Goal: Transaction & Acquisition: Purchase product/service

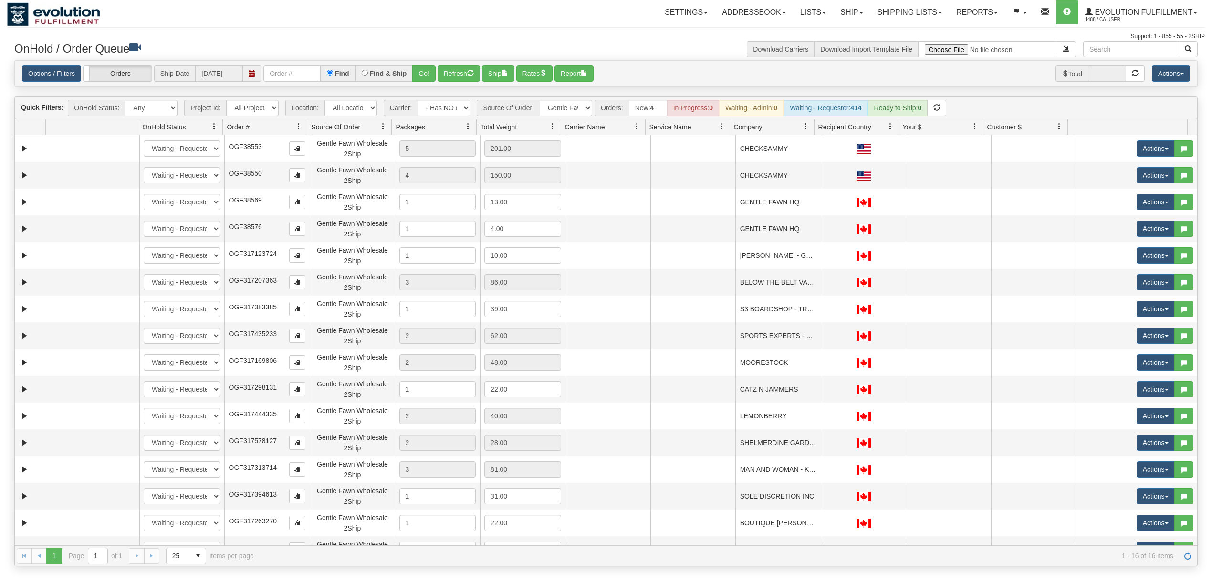
select select "-1"
select select "Gentle Fawn Wholesale 2Ship"
click at [449, 73] on button "Refresh" at bounding box center [459, 73] width 42 height 16
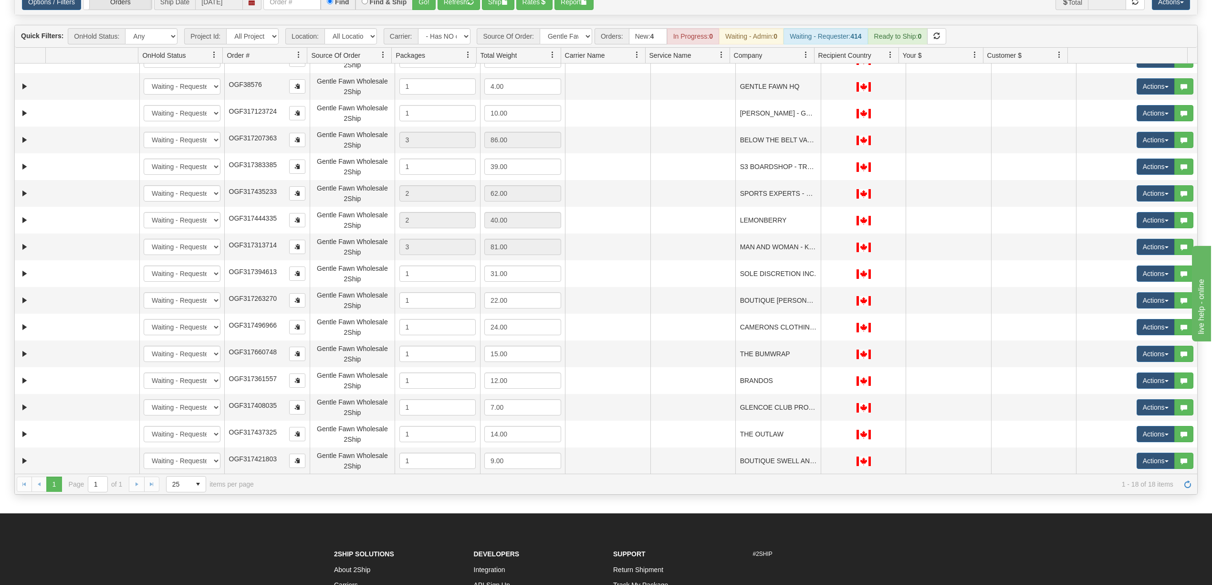
scroll to position [71, 0]
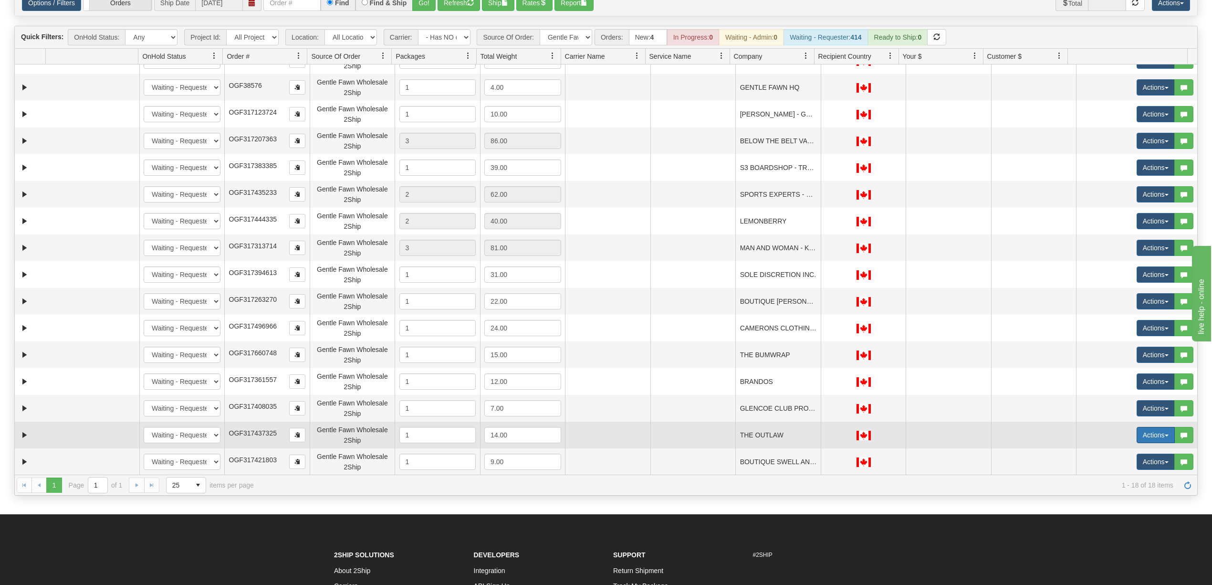
click at [1142, 436] on button "Actions" at bounding box center [1156, 435] width 38 height 16
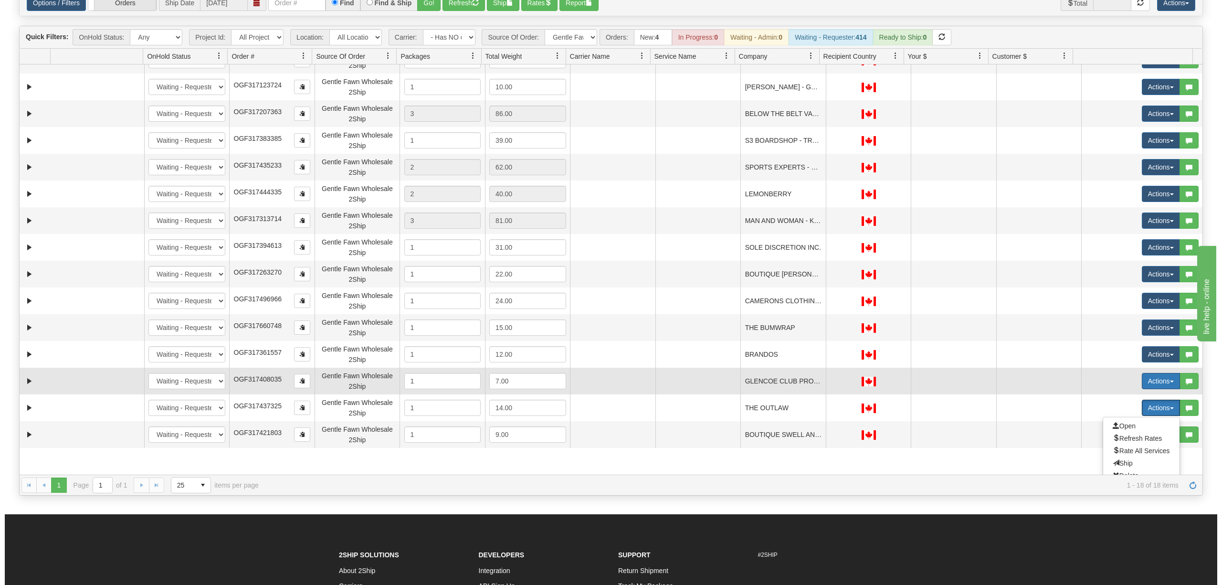
scroll to position [120, 0]
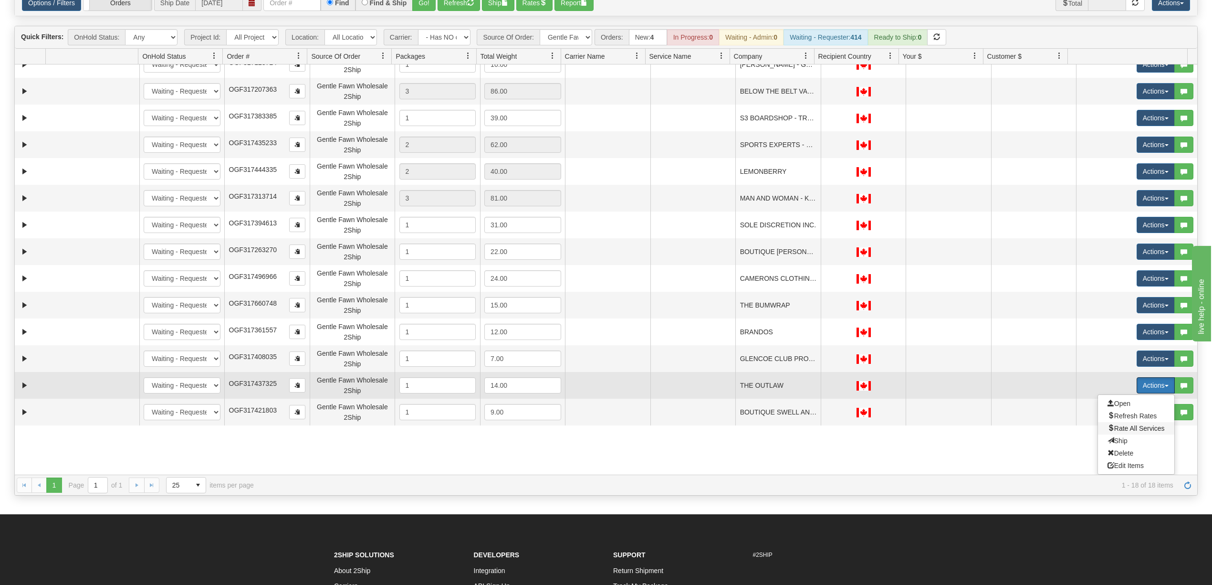
click at [1134, 430] on span "Rate All Services" at bounding box center [1136, 428] width 57 height 8
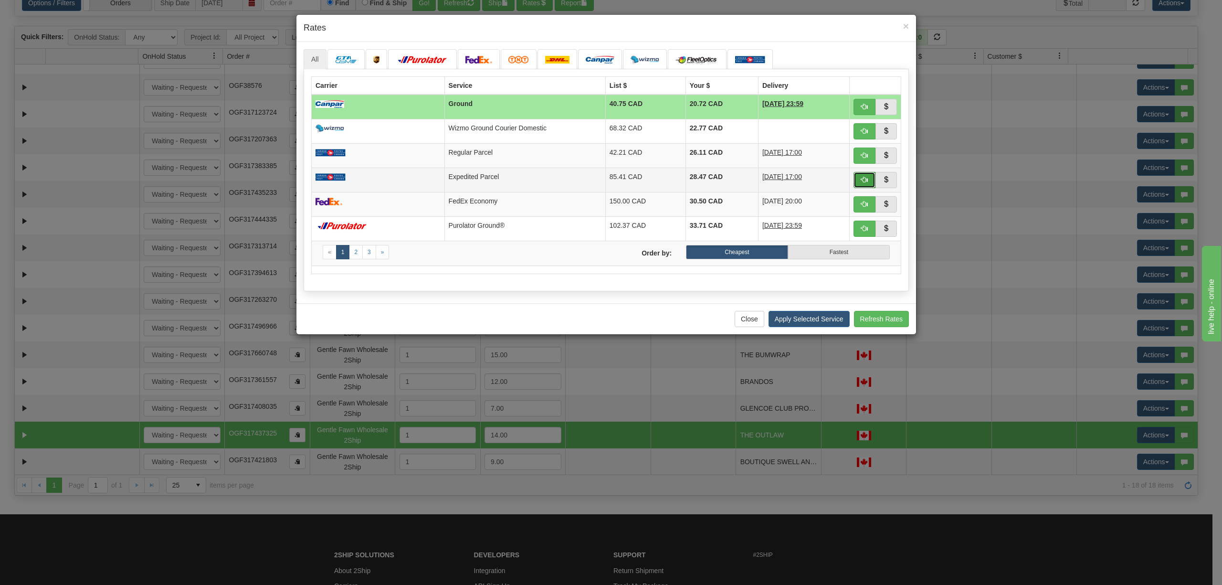
click at [853, 185] on button "button" at bounding box center [864, 180] width 22 height 16
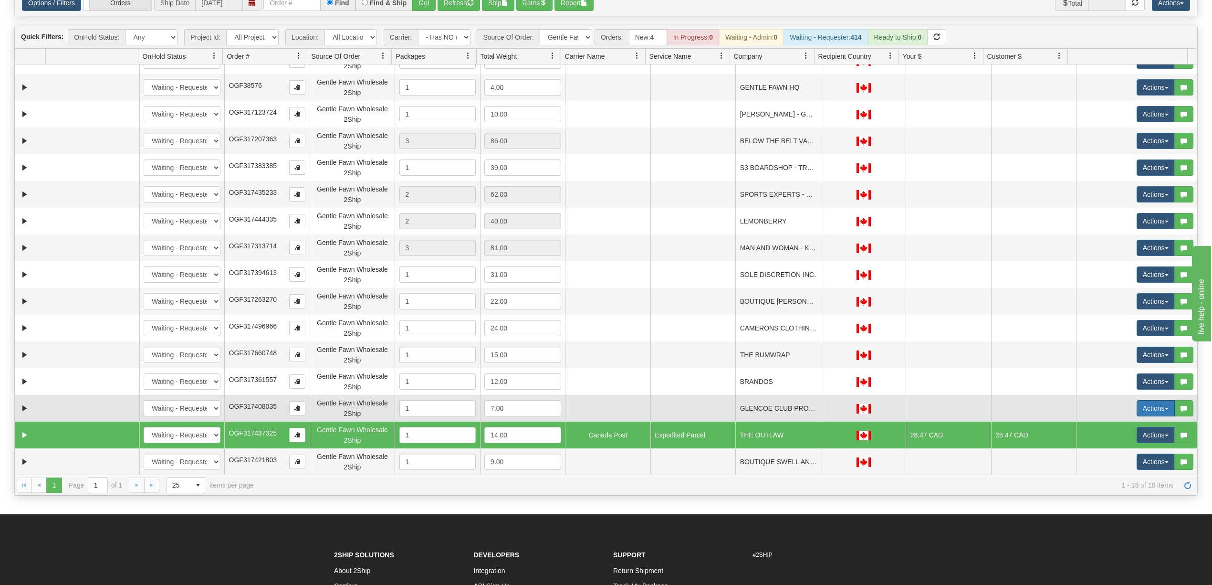
click at [1149, 411] on button "Actions" at bounding box center [1156, 408] width 38 height 16
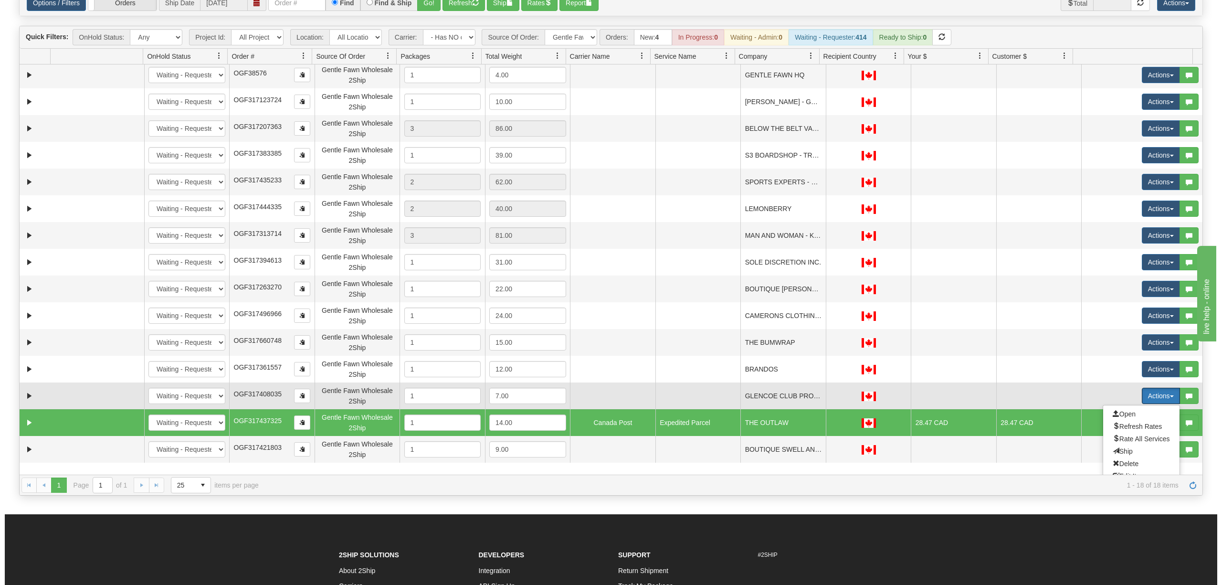
scroll to position [94, 0]
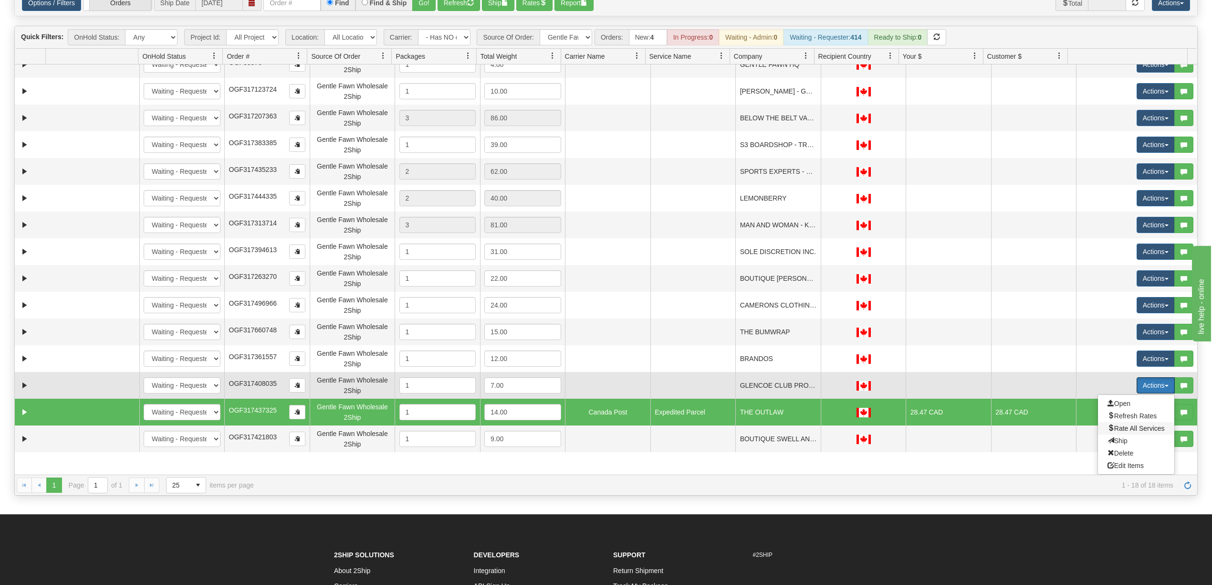
click at [1113, 432] on span "Rate All Services" at bounding box center [1136, 428] width 57 height 8
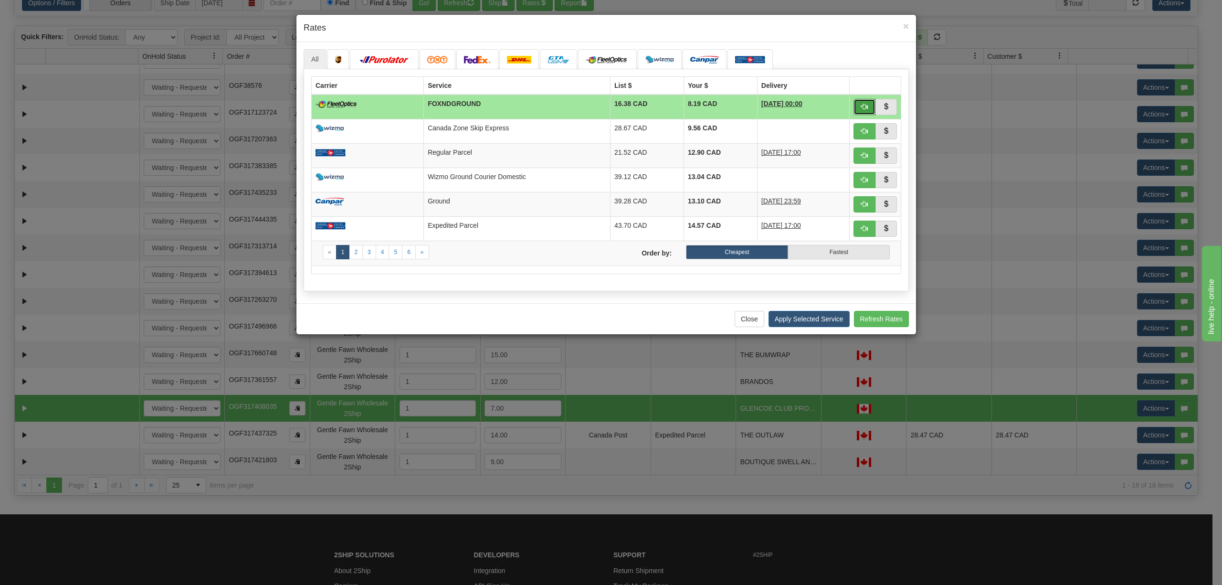
click at [857, 109] on button "button" at bounding box center [864, 107] width 22 height 16
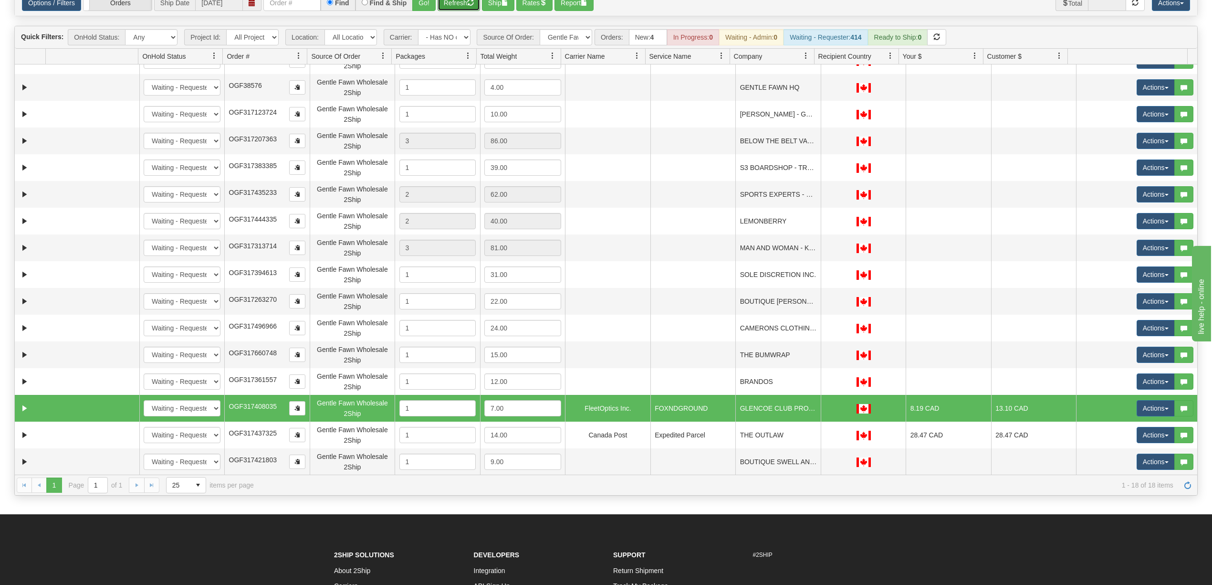
click at [450, 9] on button "Refresh" at bounding box center [459, 3] width 42 height 16
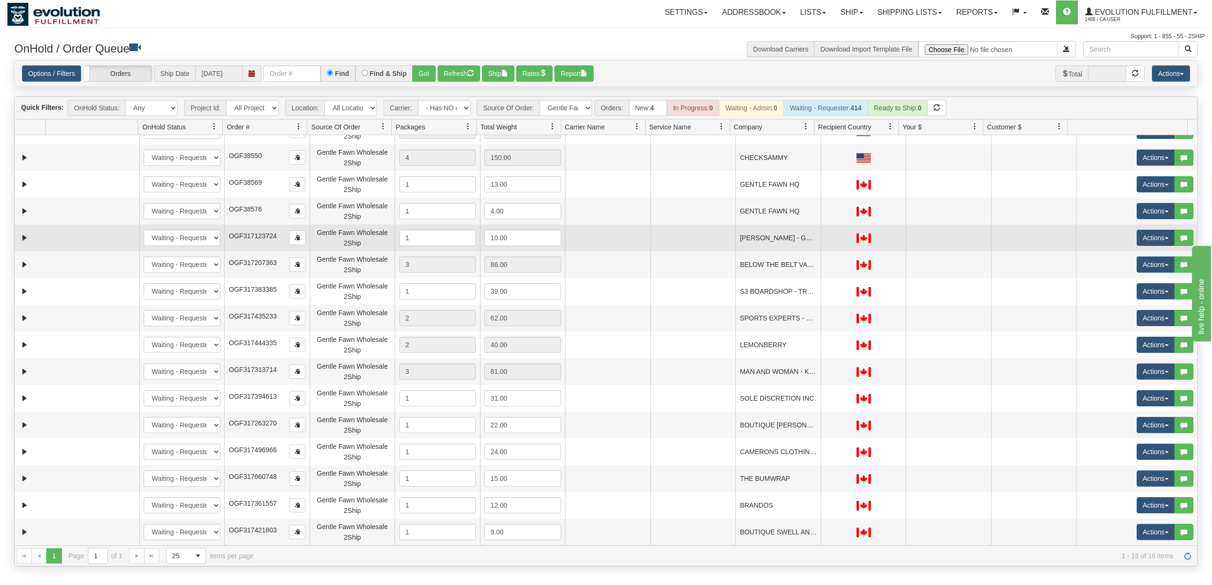
scroll to position [0, 0]
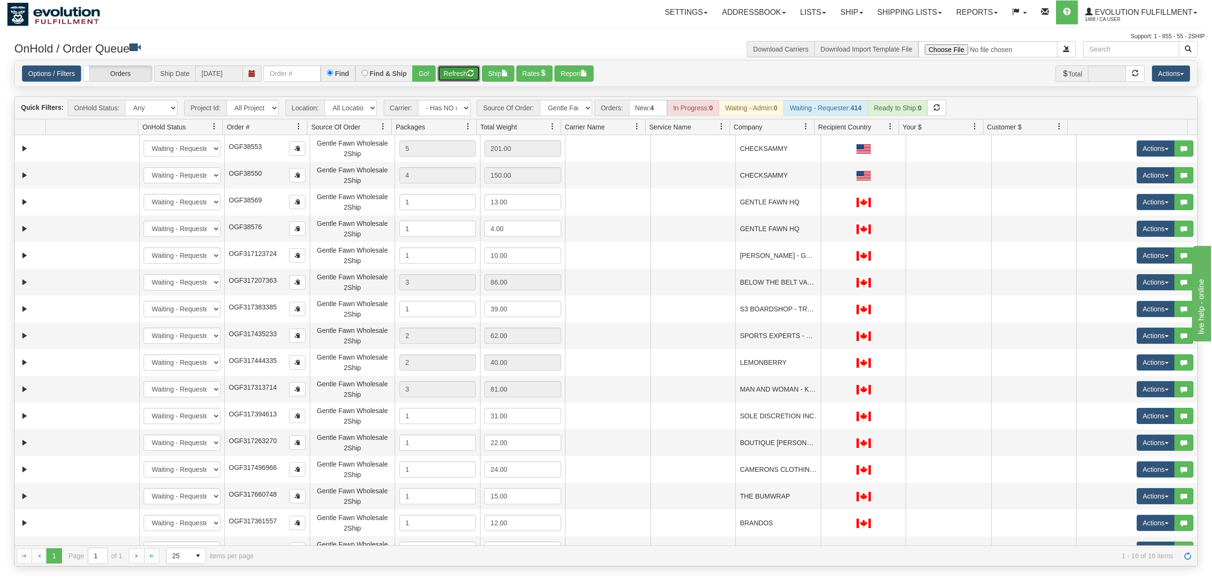
click at [800, 123] on link at bounding box center [806, 126] width 16 height 16
click at [819, 149] on span "Sort Ascending" at bounding box center [841, 150] width 50 height 10
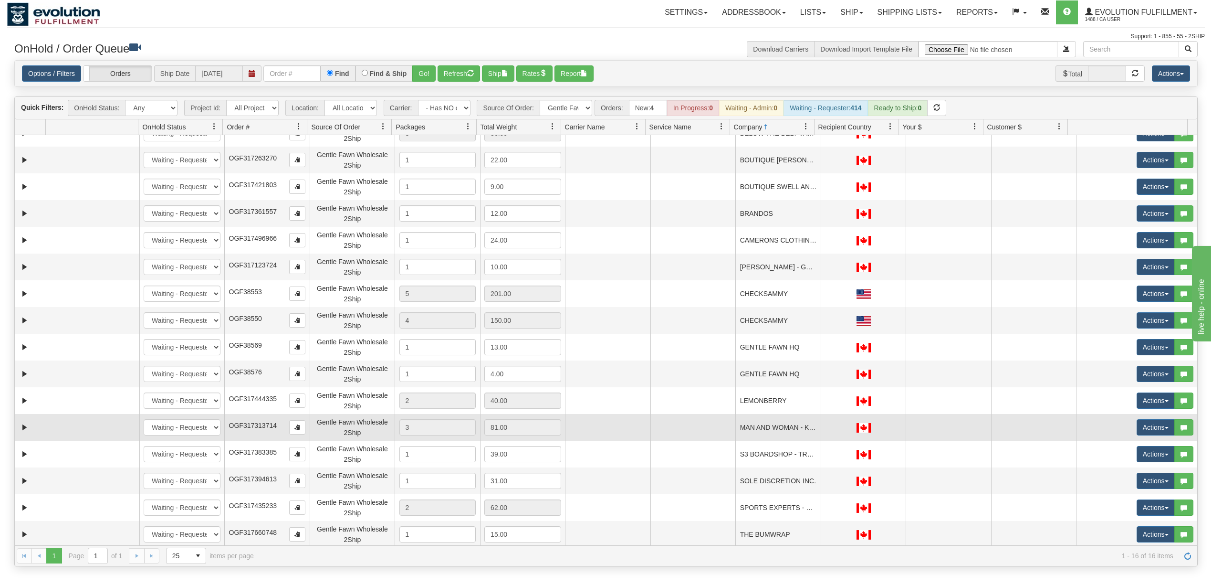
scroll to position [17, 0]
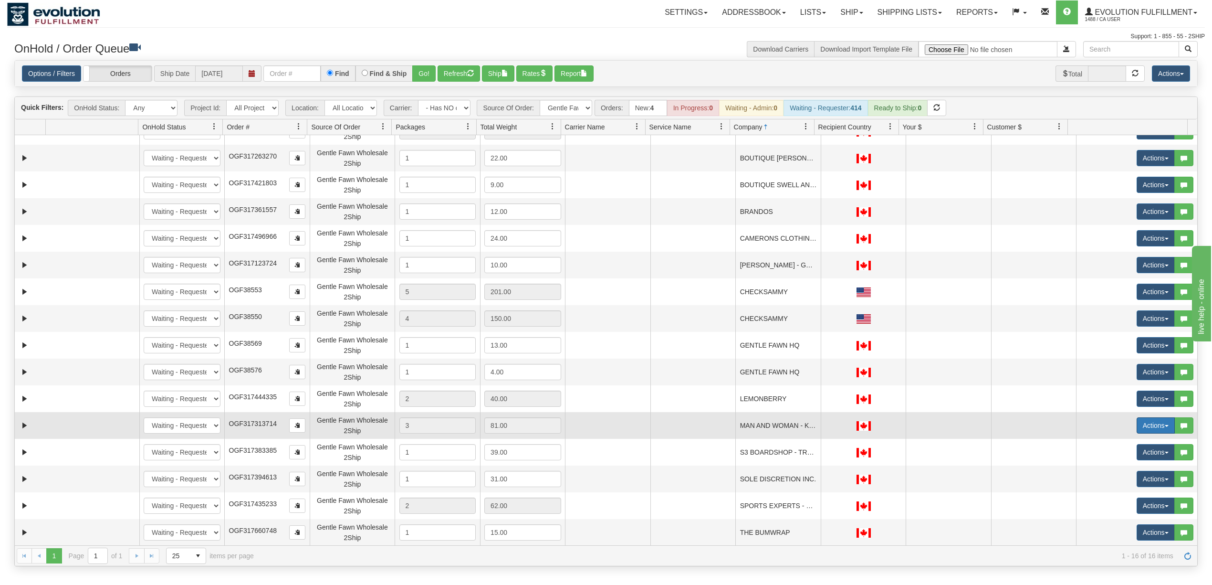
click at [1137, 429] on button "Actions" at bounding box center [1156, 425] width 38 height 16
click at [1124, 470] on span "Rate All Services" at bounding box center [1136, 468] width 57 height 8
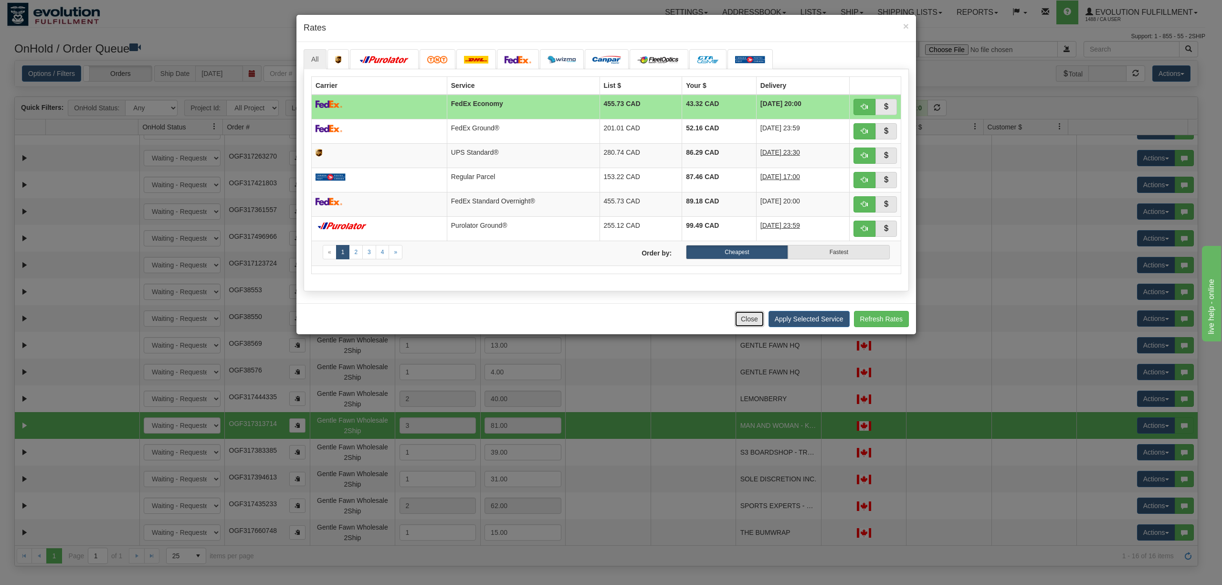
click at [753, 322] on button "Close" at bounding box center [749, 319] width 30 height 16
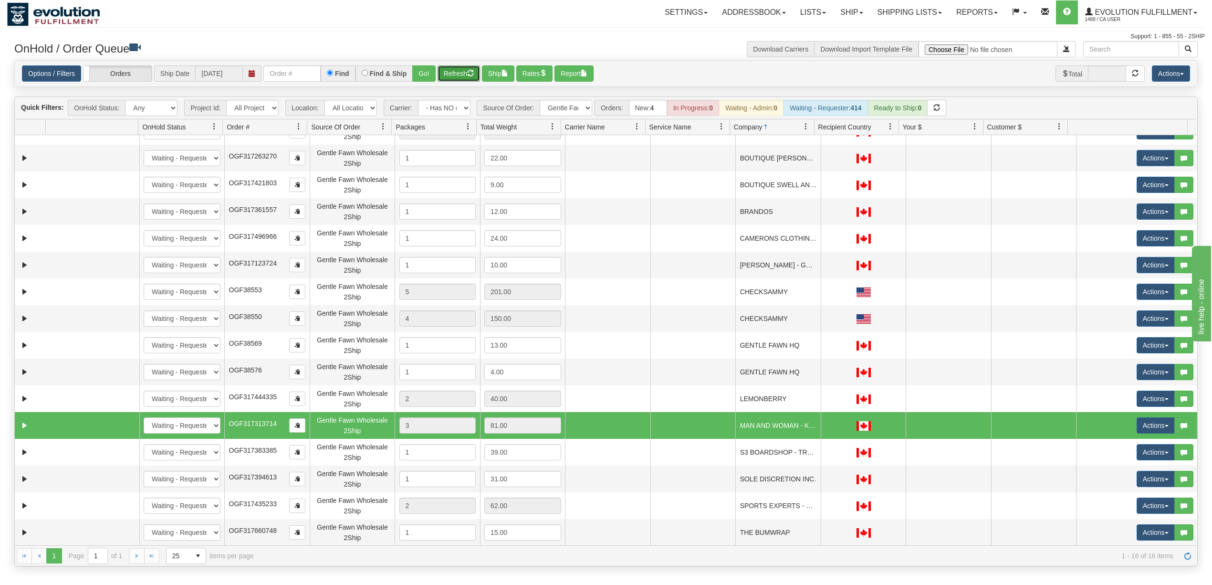
click at [454, 76] on button "Refresh" at bounding box center [459, 73] width 42 height 16
